Goal: Task Accomplishment & Management: Manage account settings

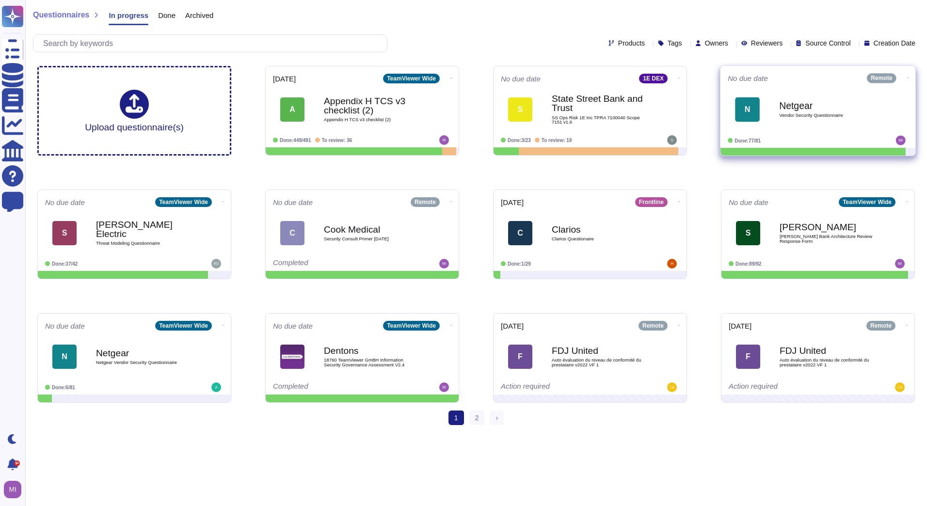
click at [907, 77] on icon at bounding box center [908, 78] width 2 height 2
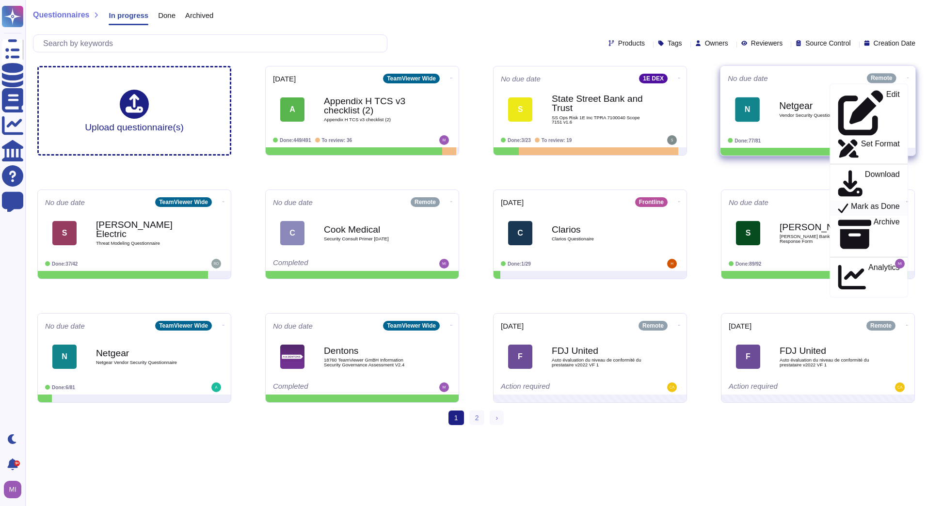
click at [873, 202] on p "Mark as Done" at bounding box center [875, 208] width 49 height 12
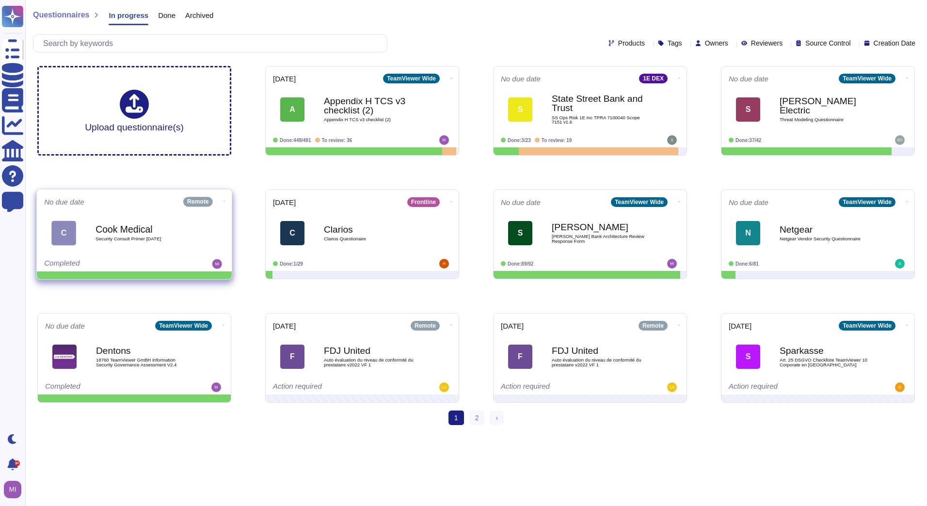
click at [224, 201] on icon at bounding box center [225, 201] width 2 height 0
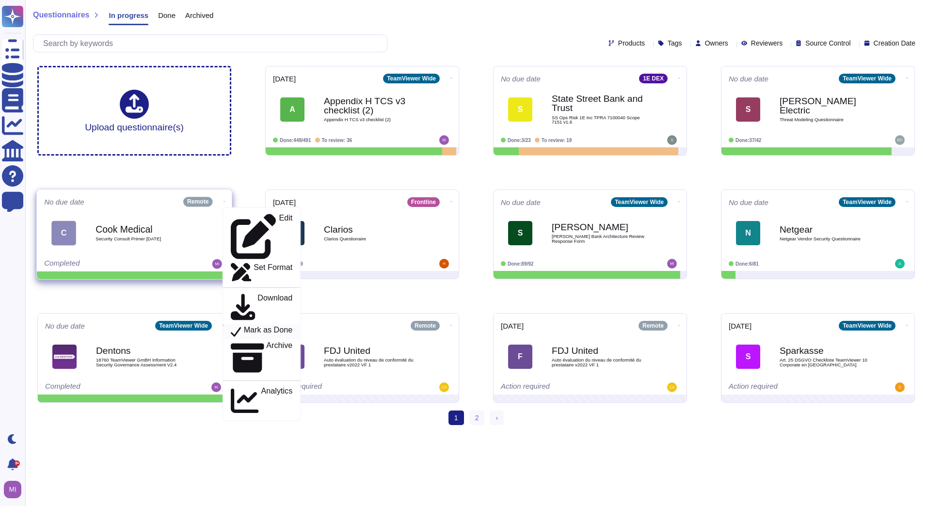
click at [254, 326] on p "Mark as Done" at bounding box center [268, 332] width 49 height 12
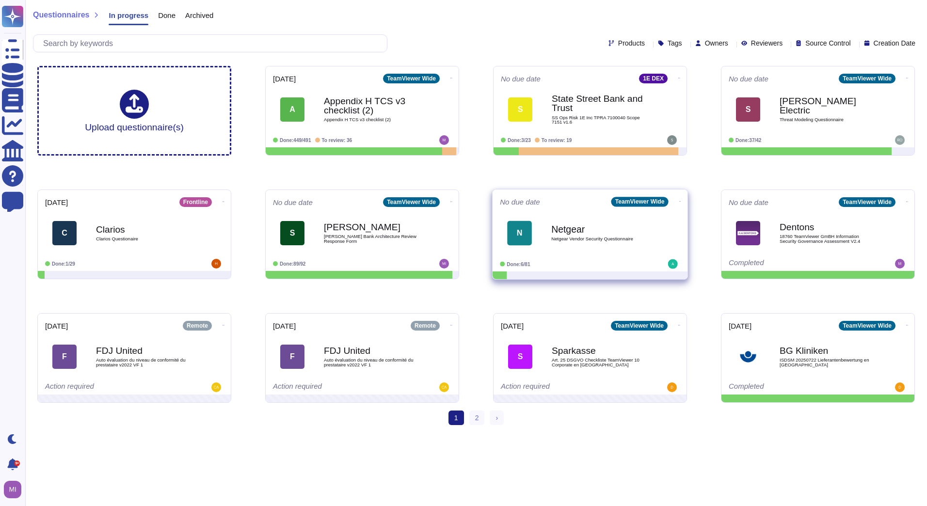
click at [679, 203] on icon at bounding box center [680, 201] width 2 height 2
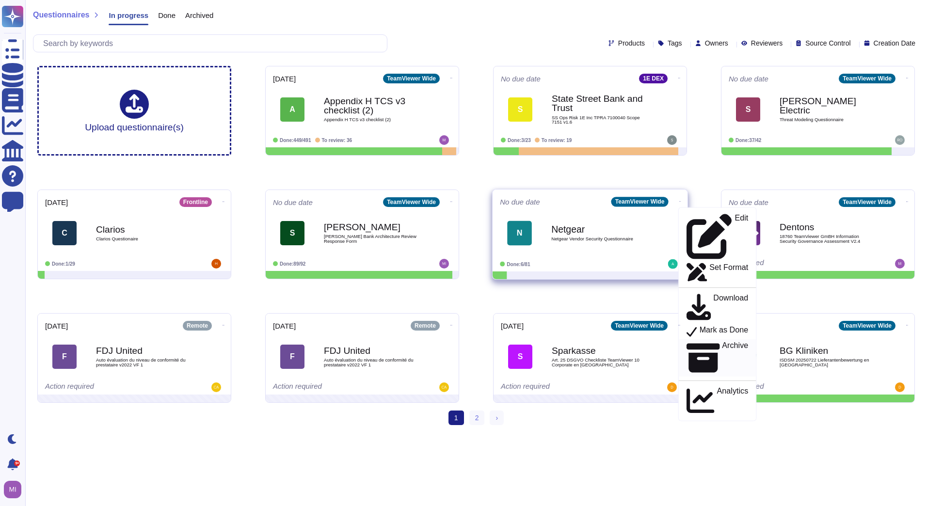
click at [688, 341] on div "Archive" at bounding box center [718, 357] width 62 height 33
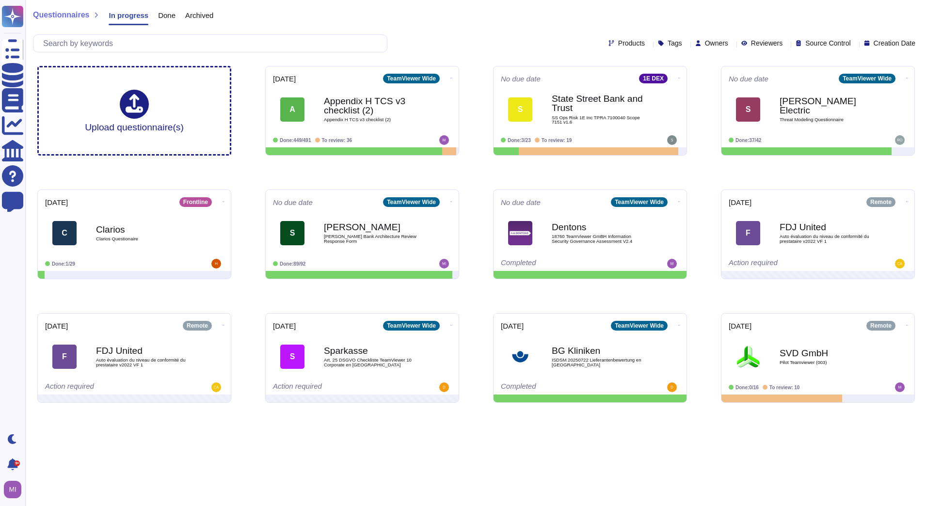
click at [158, 20] on div "Done" at bounding box center [161, 17] width 27 height 19
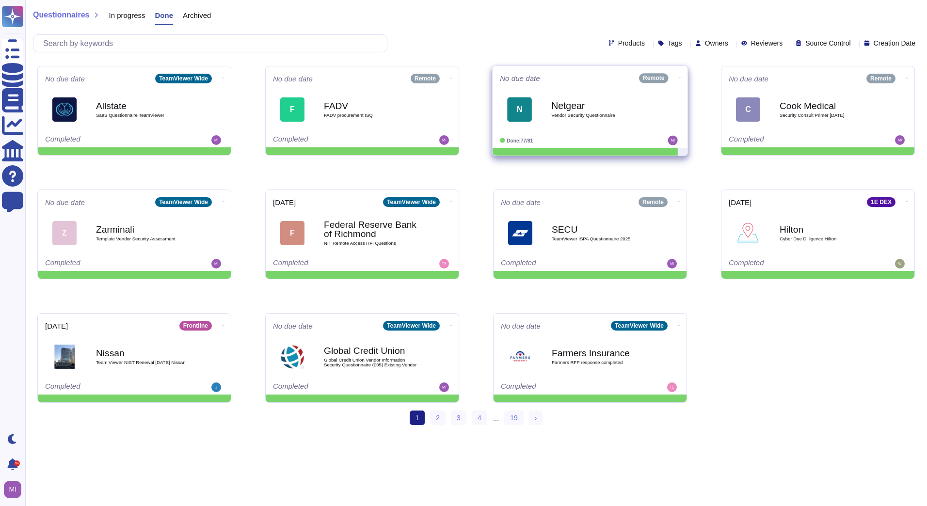
click at [679, 78] on icon at bounding box center [680, 78] width 2 height 2
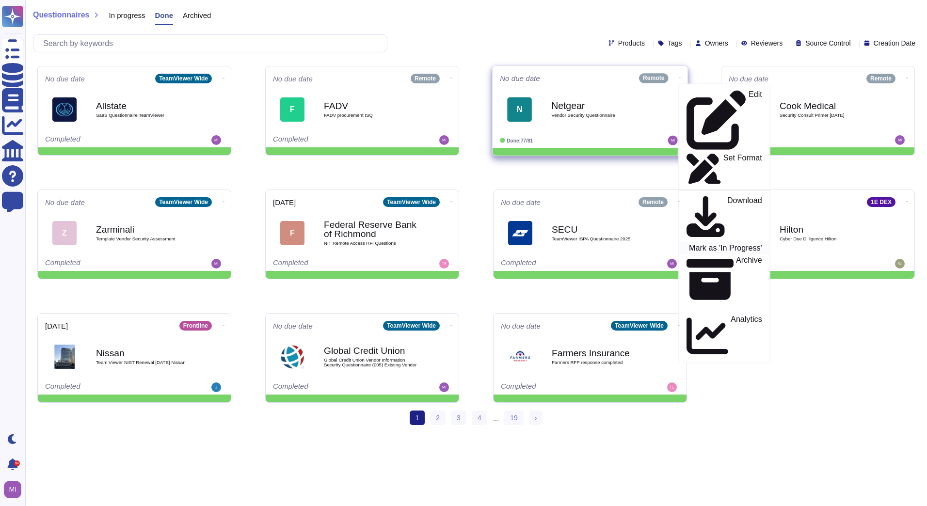
click at [703, 244] on p "Mark as 'In Progress'" at bounding box center [725, 248] width 73 height 8
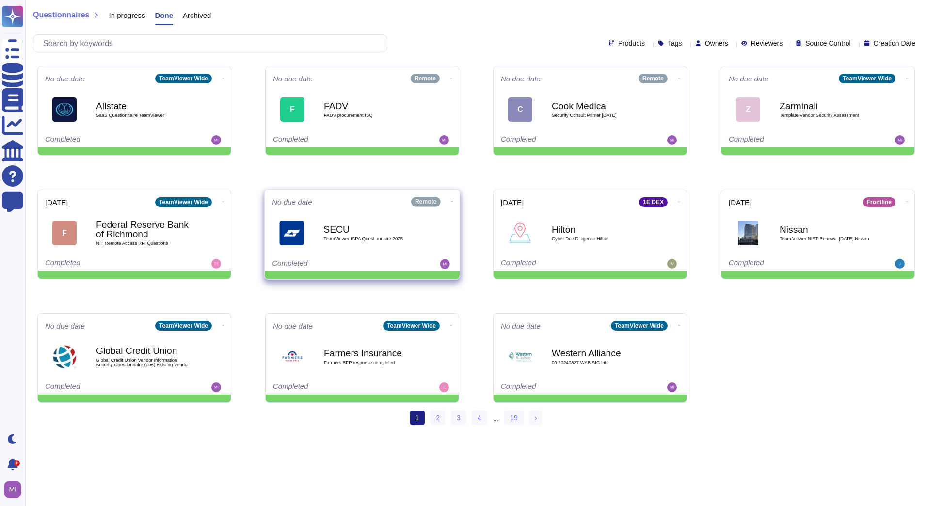
click at [451, 200] on icon at bounding box center [452, 201] width 2 height 2
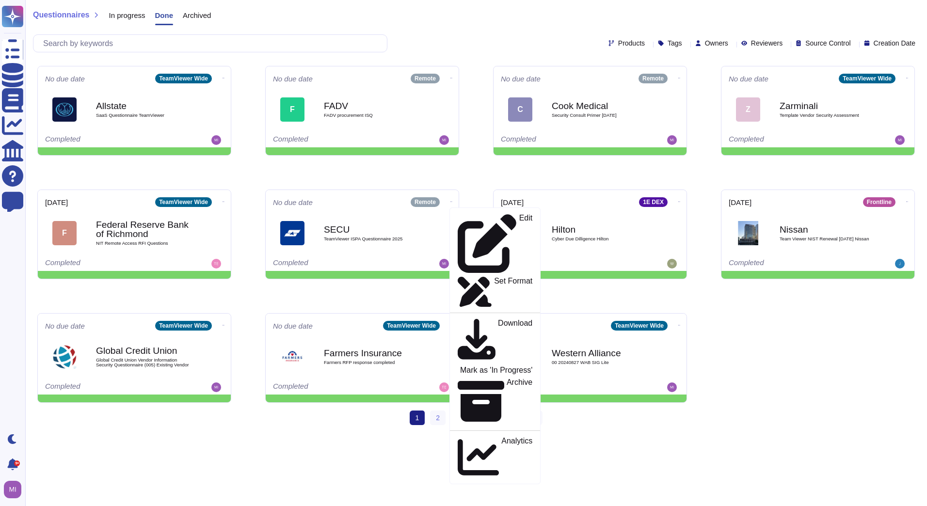
click at [127, 16] on span "In progress" at bounding box center [127, 15] width 36 height 7
